Goal: Task Accomplishment & Management: Complete application form

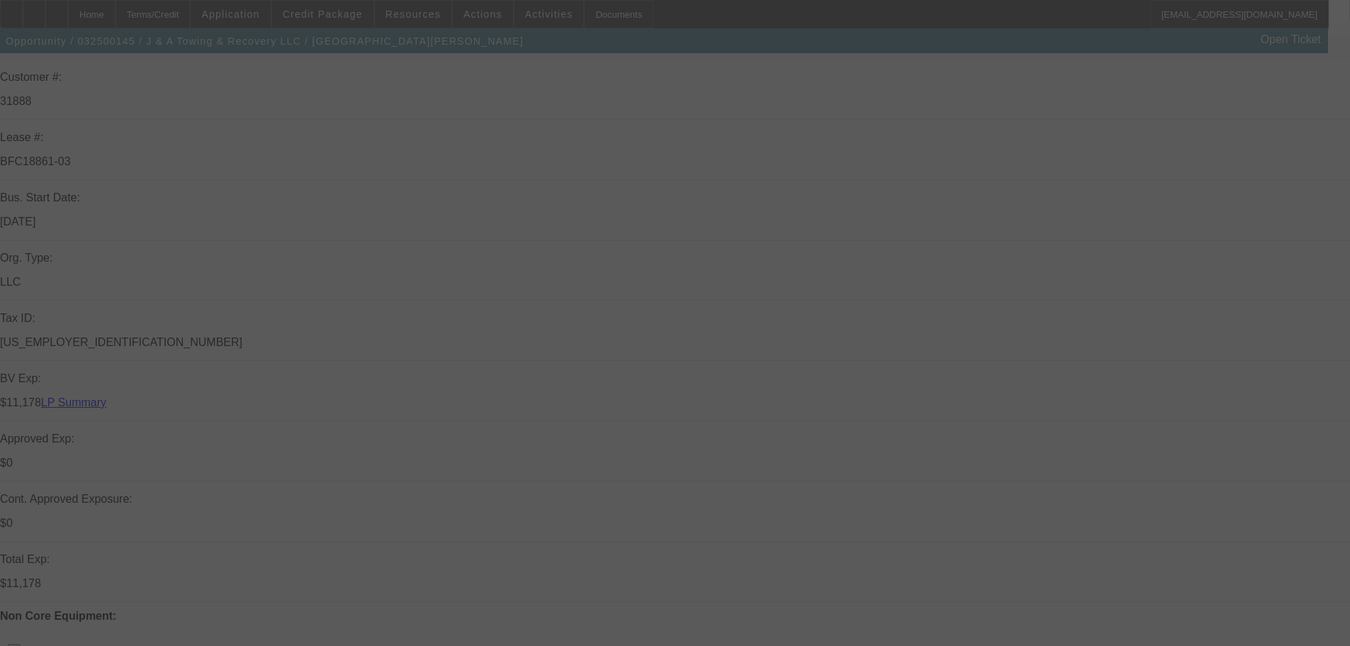
scroll to position [425, 0]
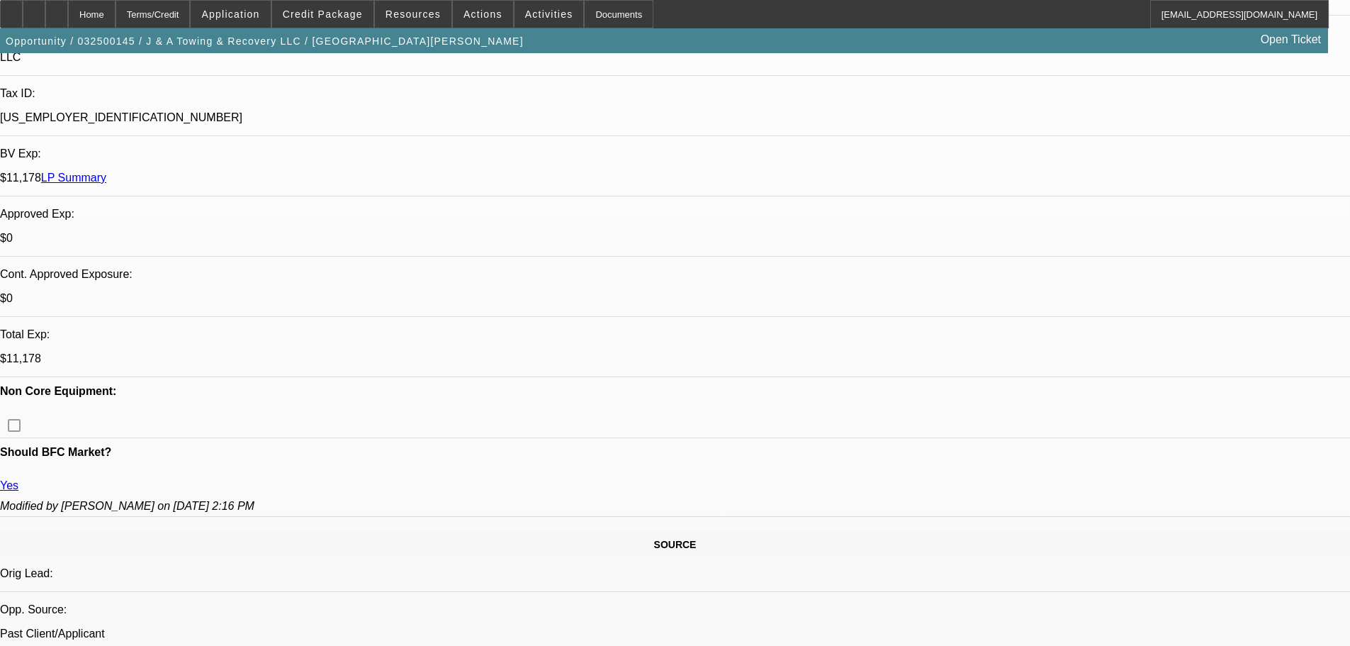
select select "0"
select select "2"
select select "0.1"
select select "4"
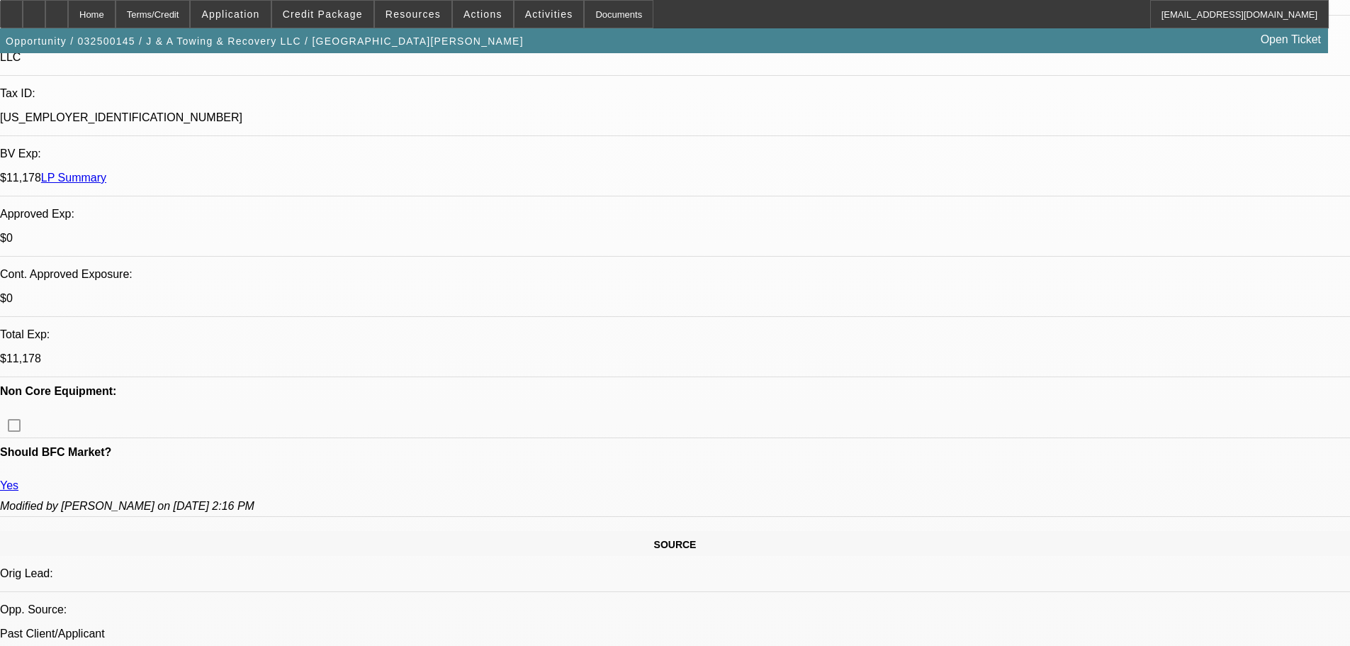
select select "0"
select select "2"
select select "0.1"
select select "4"
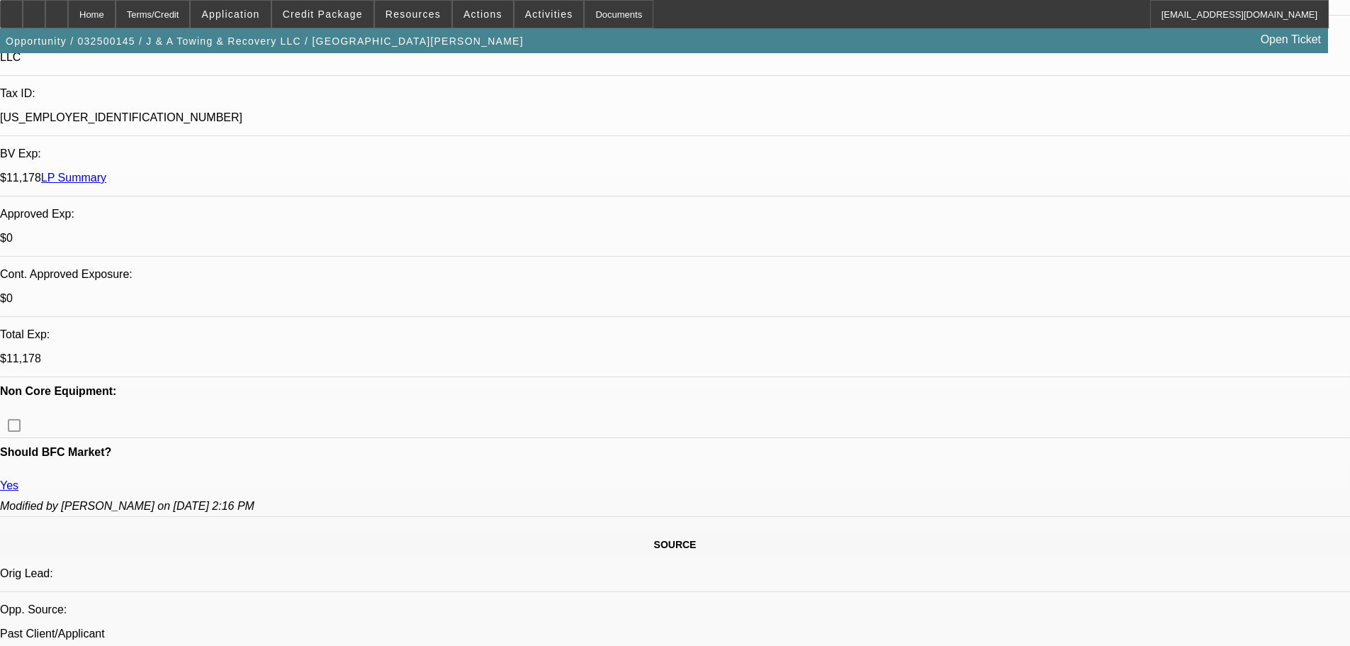
select select "0"
select select "2"
select select "0.1"
select select "4"
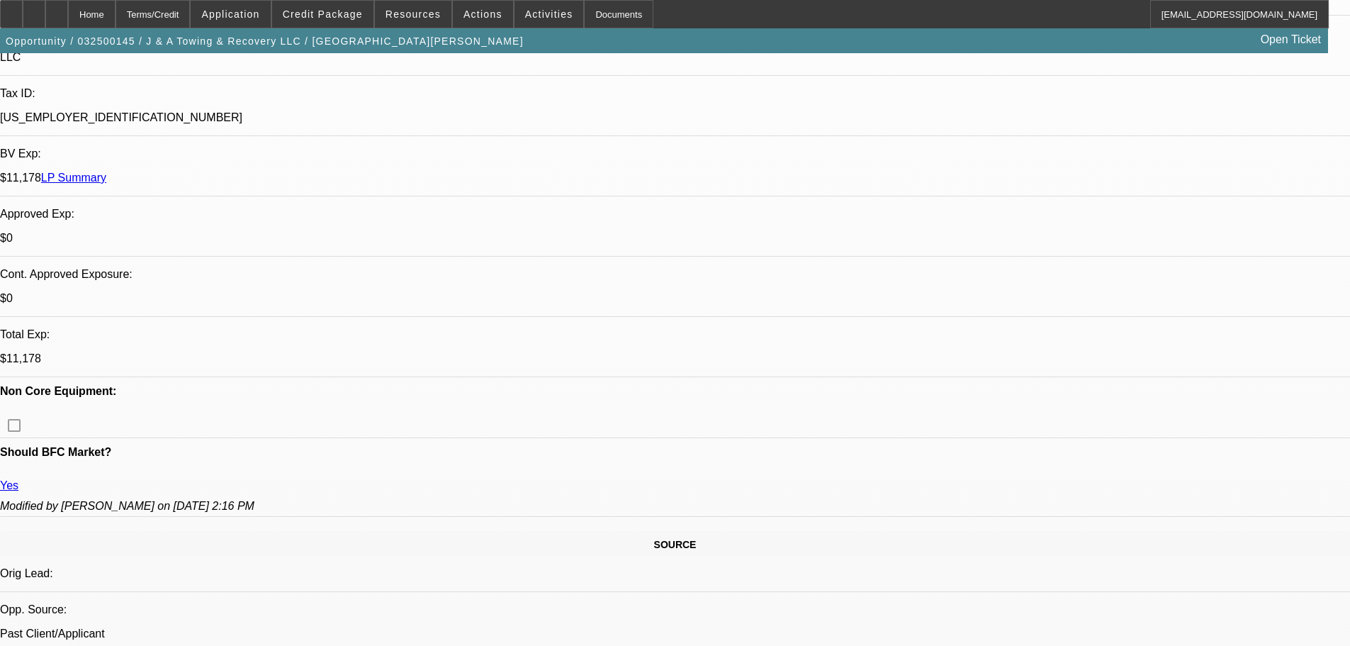
select select "0"
select select "2"
select select "0.1"
select select "4"
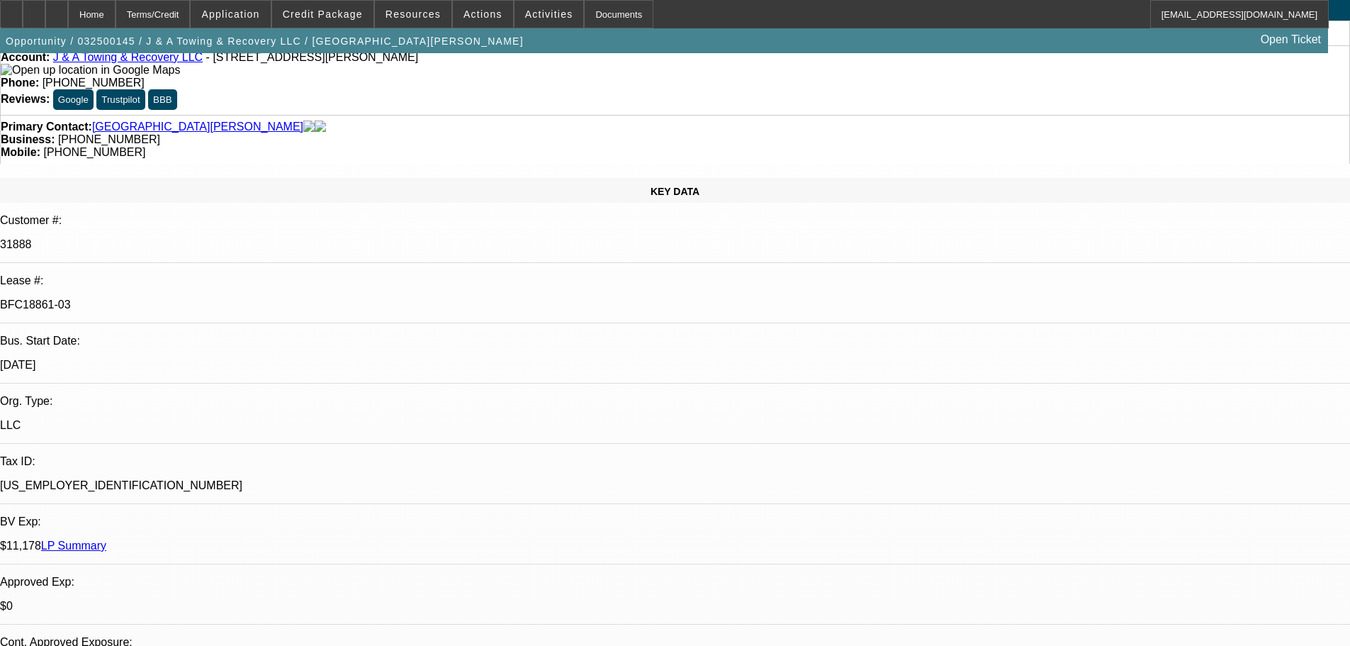
scroll to position [0, 0]
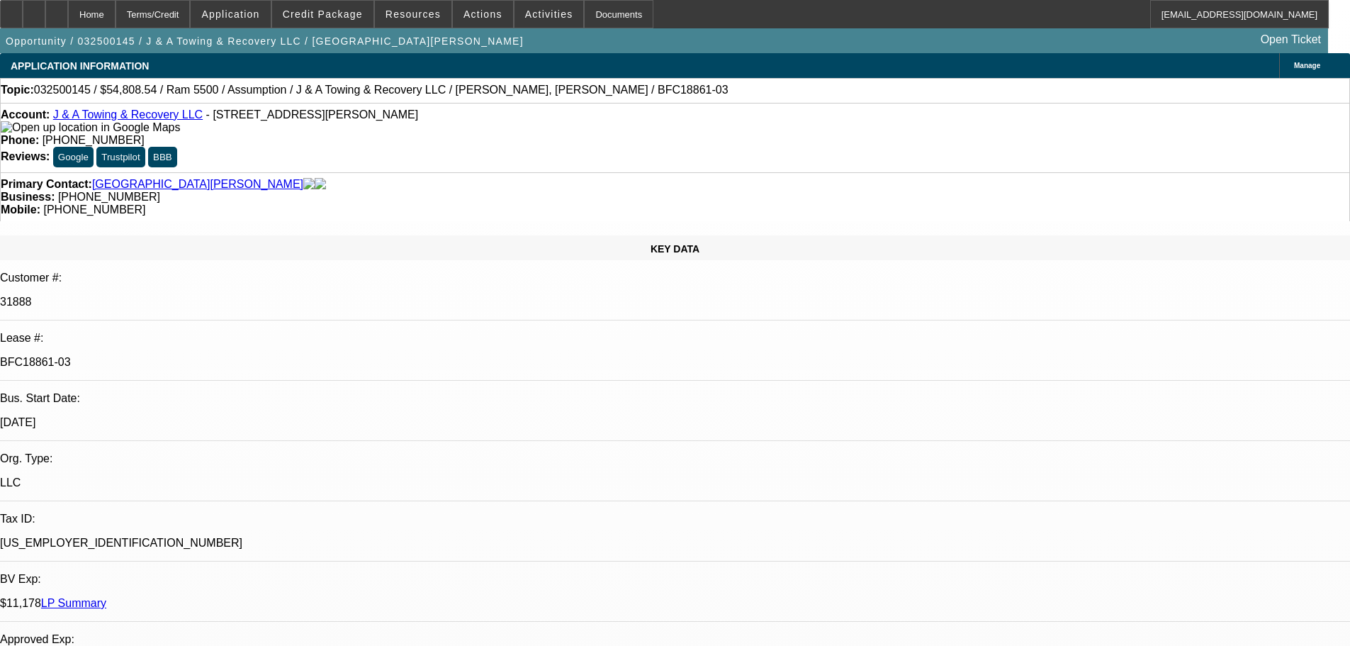
drag, startPoint x: 169, startPoint y: 238, endPoint x: 229, endPoint y: 237, distance: 59.5
click at [229, 356] on p "BFC18861-03" at bounding box center [675, 362] width 1350 height 13
